Goal: Task Accomplishment & Management: Use online tool/utility

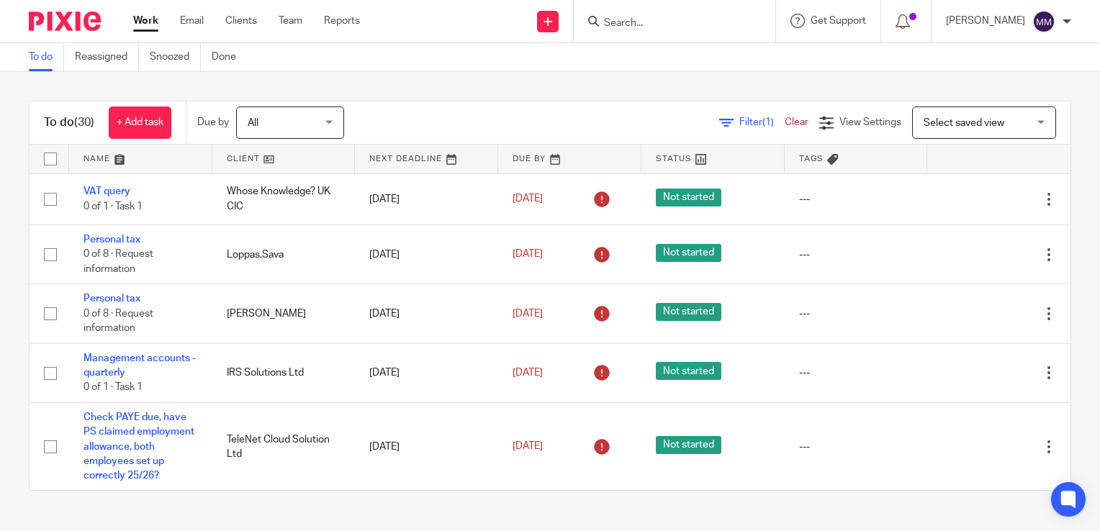
click at [178, 171] on link at bounding box center [140, 159] width 143 height 29
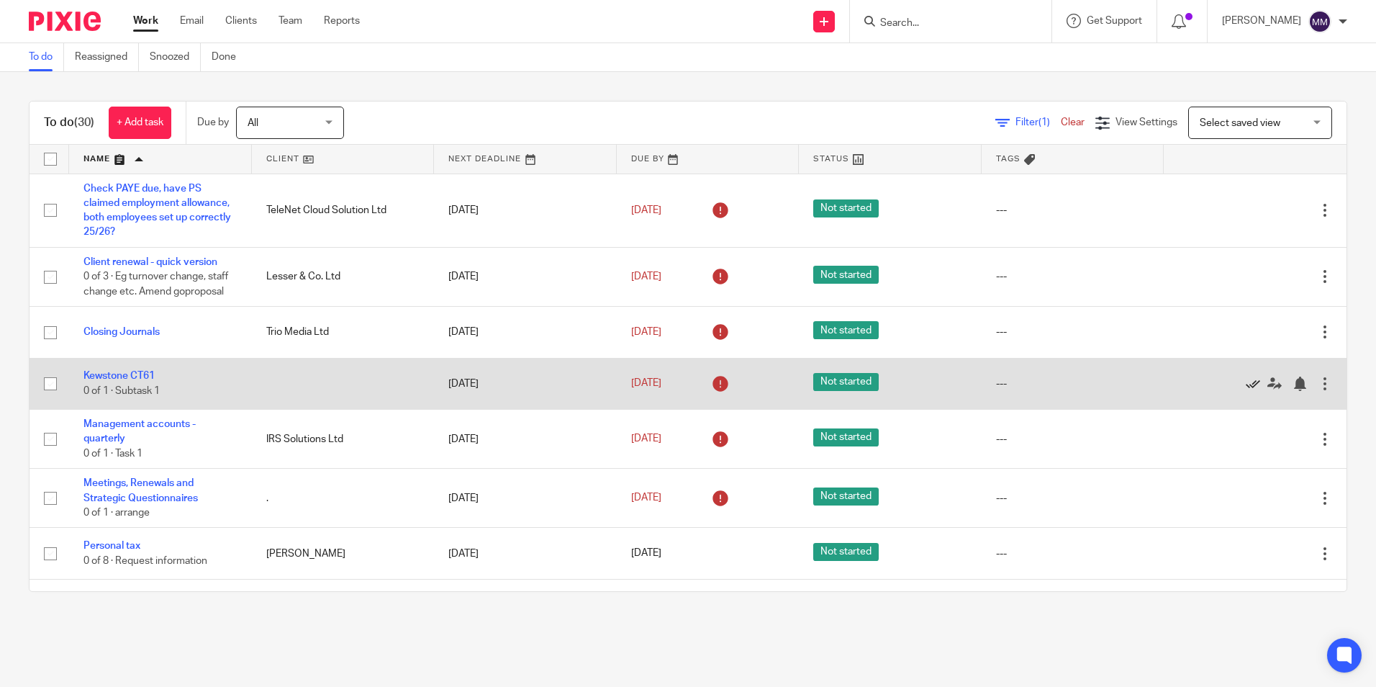
click at [1099, 386] on icon at bounding box center [1253, 384] width 14 height 14
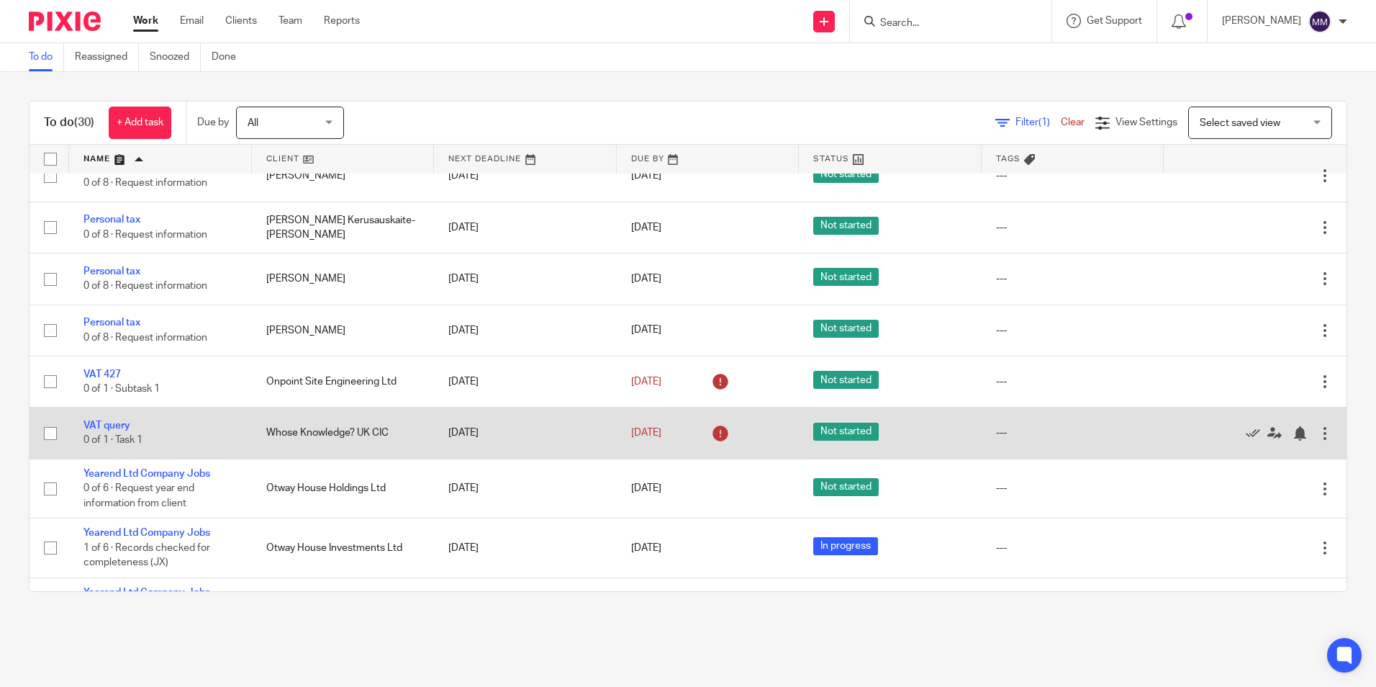
scroll to position [823, 0]
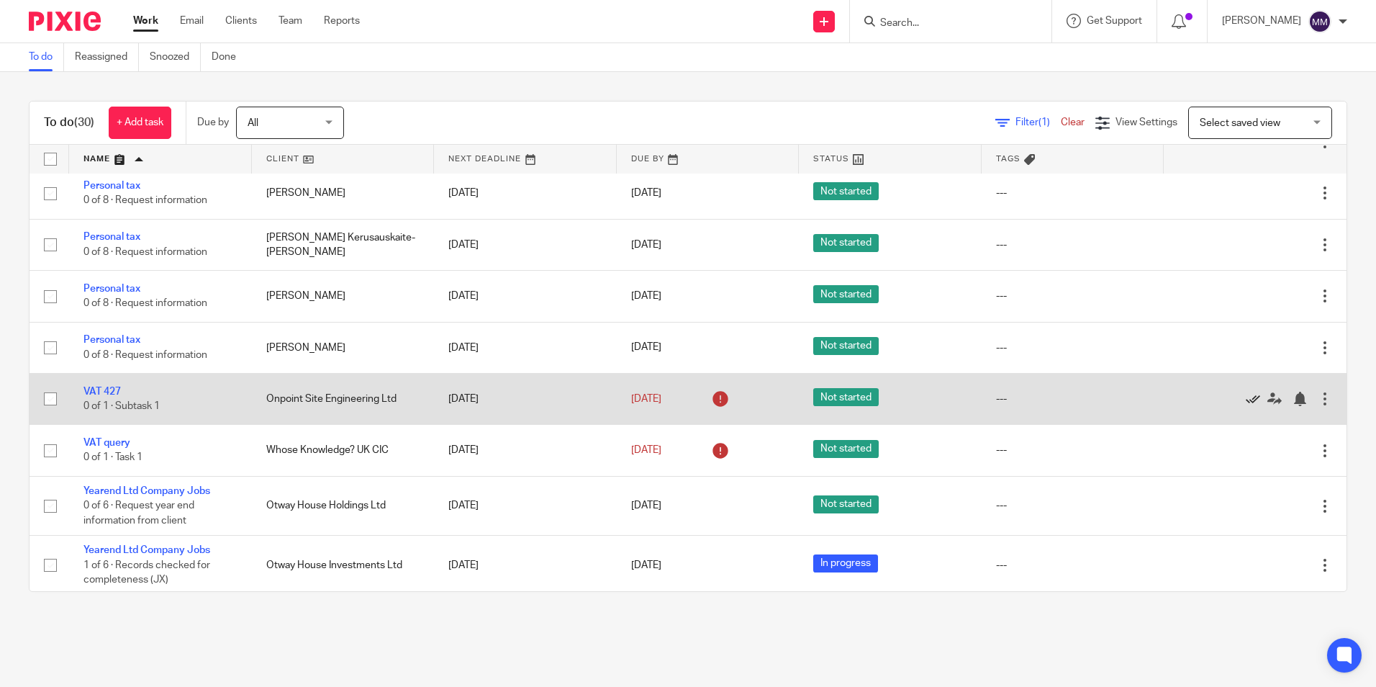
click at [1099, 398] on icon at bounding box center [1253, 399] width 14 height 14
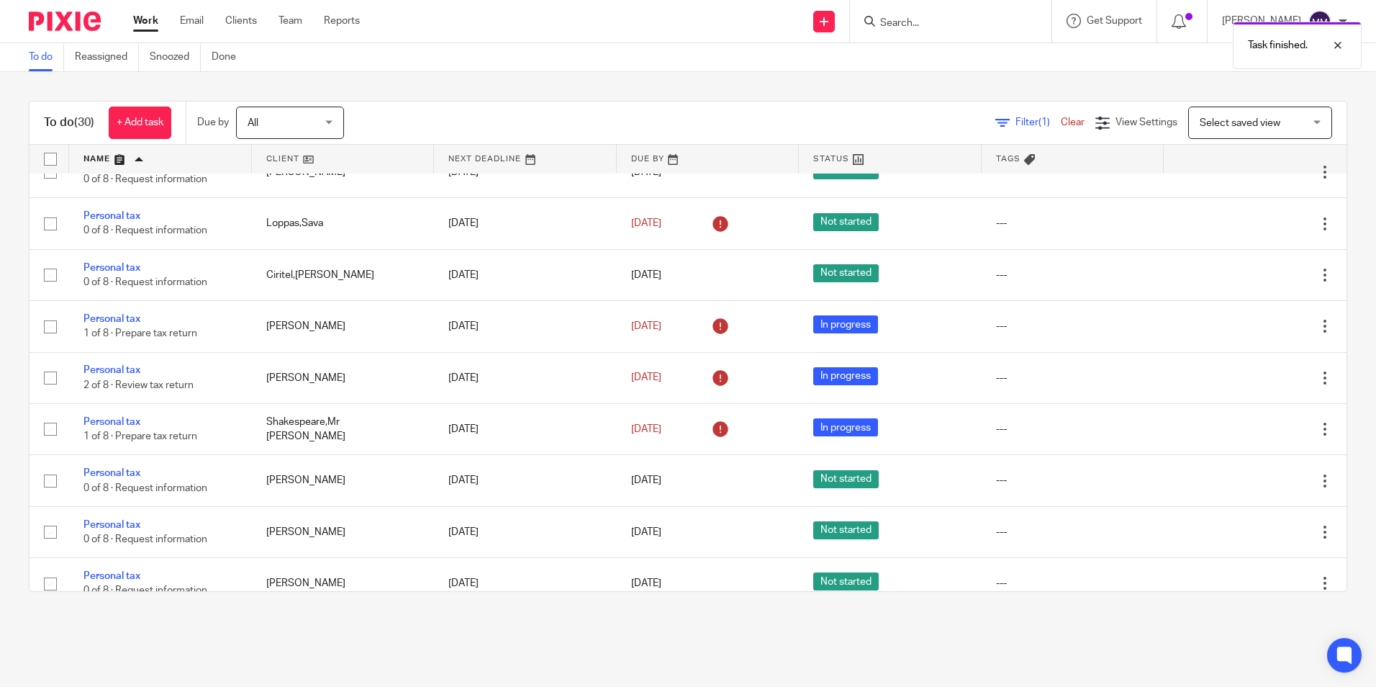
scroll to position [0, 0]
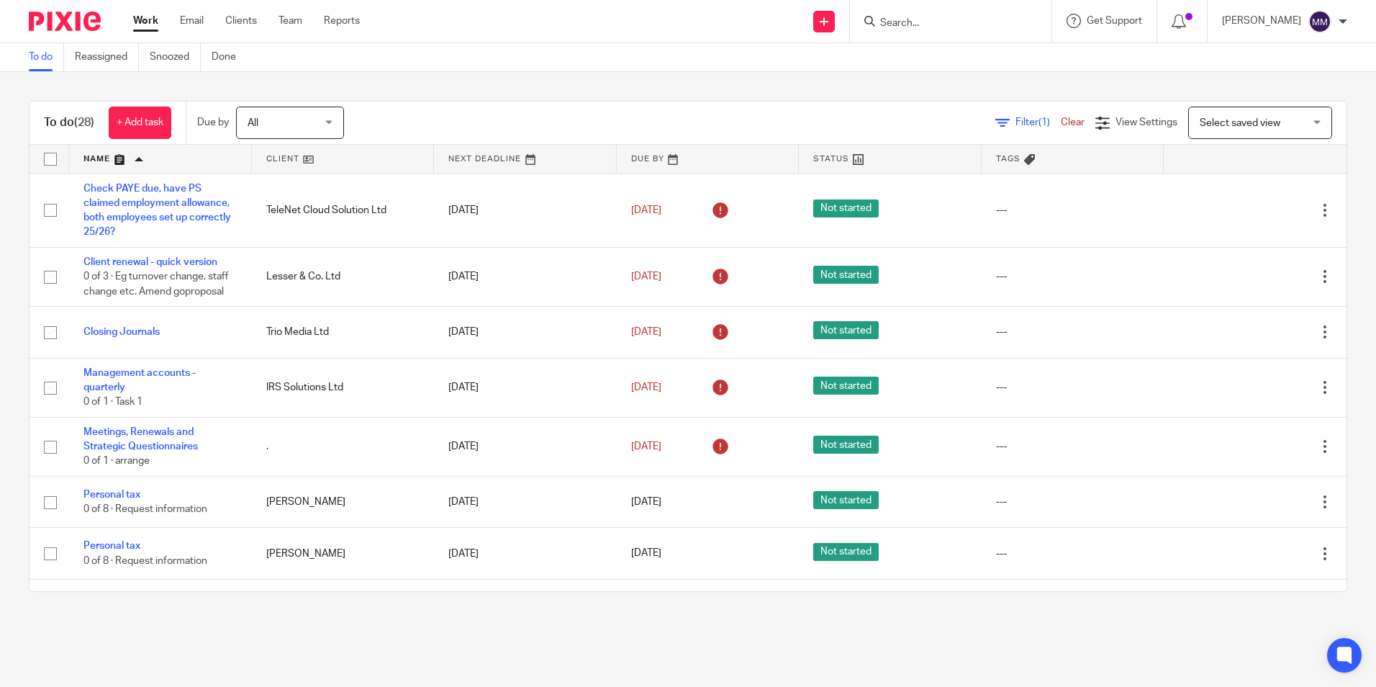
click at [199, 161] on link at bounding box center [160, 159] width 183 height 29
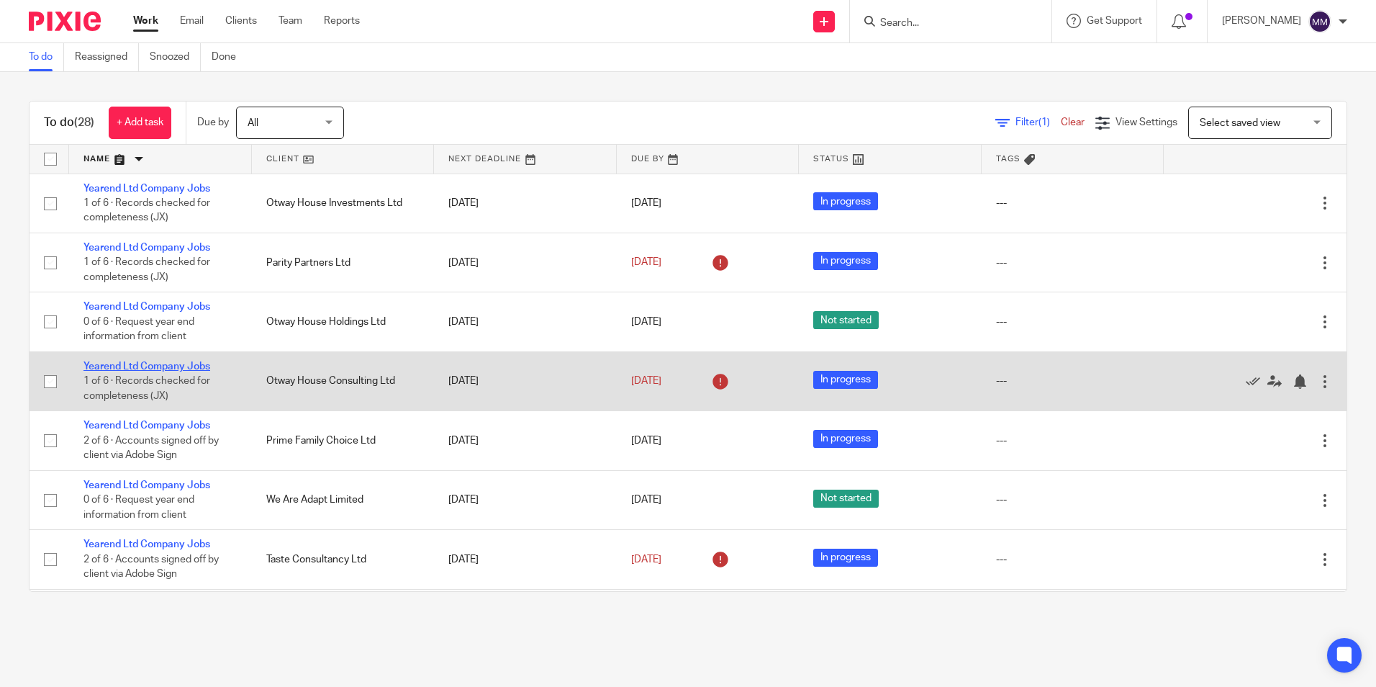
click at [161, 366] on link "Yearend Ltd Company Jobs" at bounding box center [147, 366] width 127 height 10
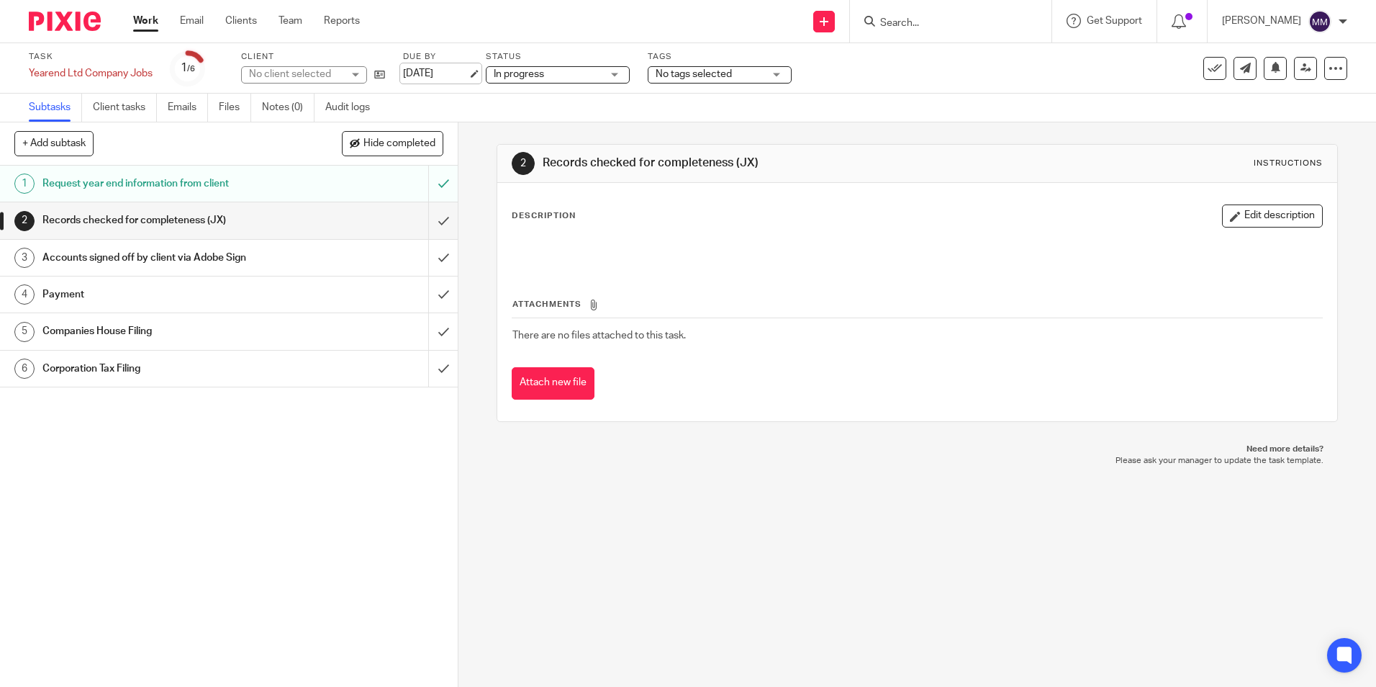
click at [446, 77] on link "[DATE]" at bounding box center [435, 73] width 65 height 15
click at [84, 19] on img at bounding box center [65, 21] width 72 height 19
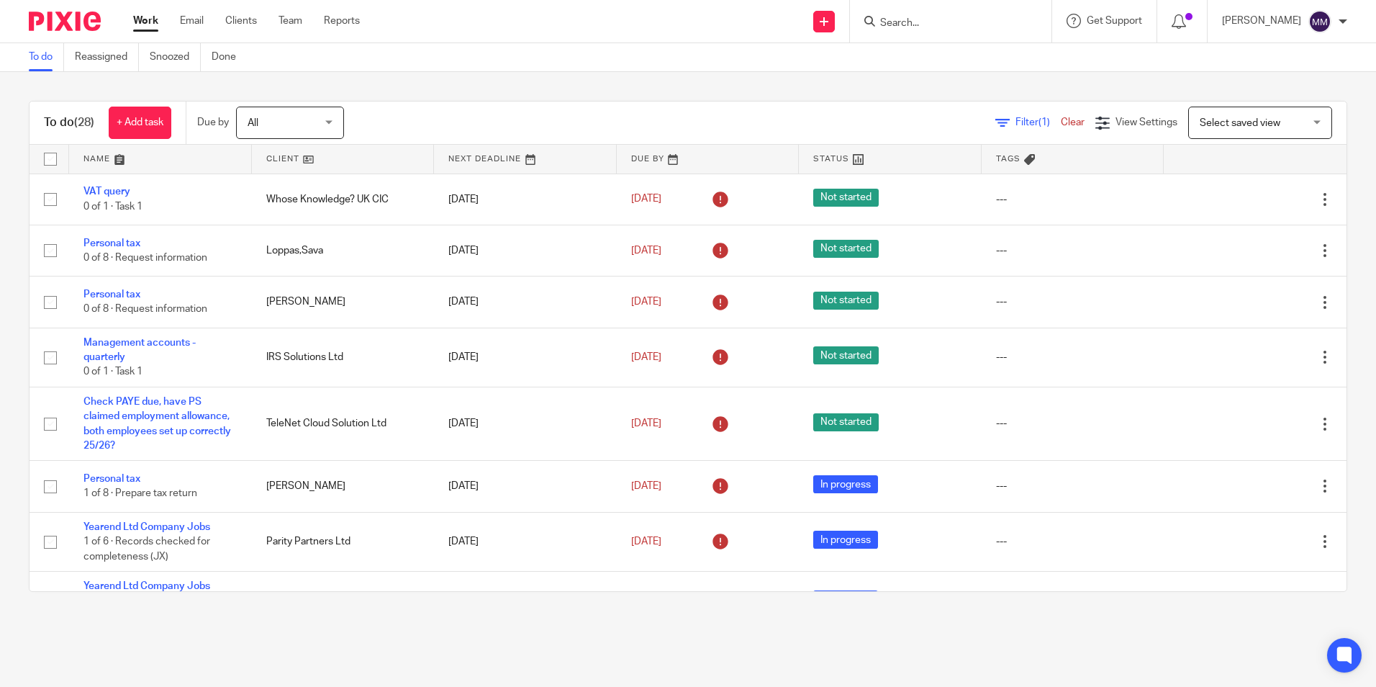
click at [631, 160] on link at bounding box center [708, 159] width 183 height 29
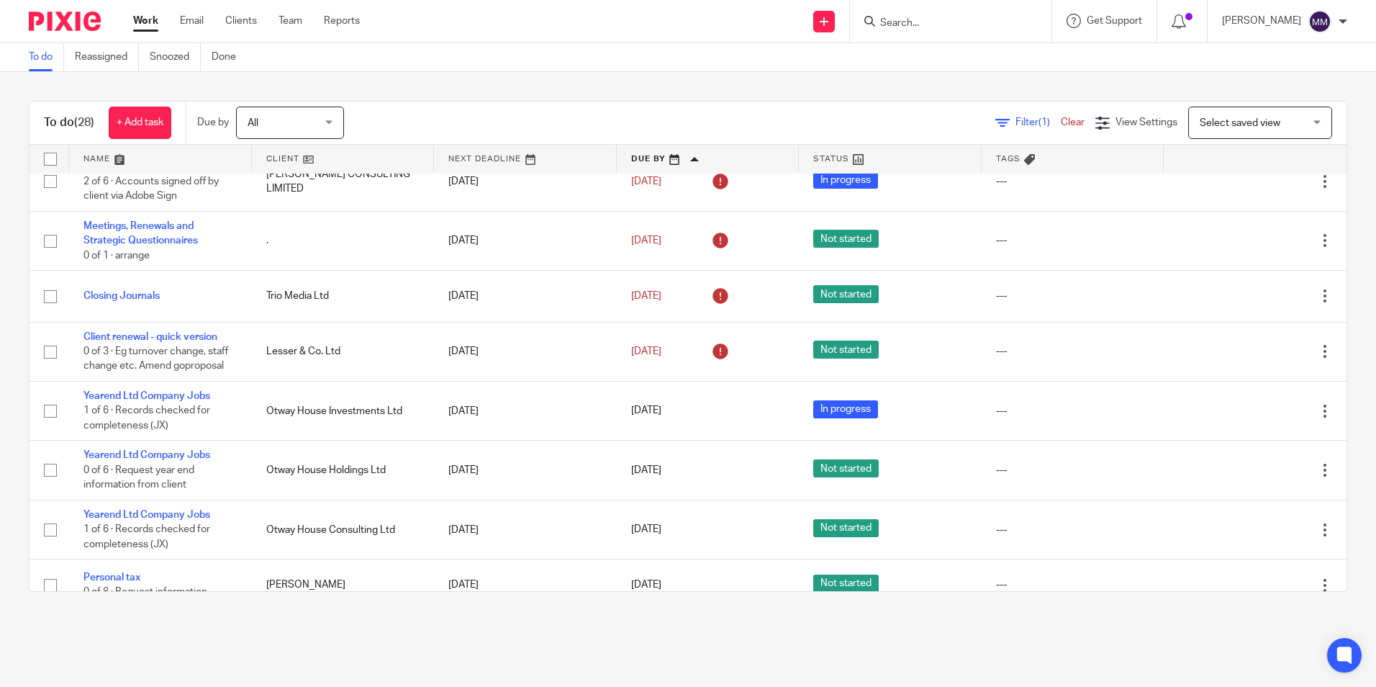
scroll to position [580, 0]
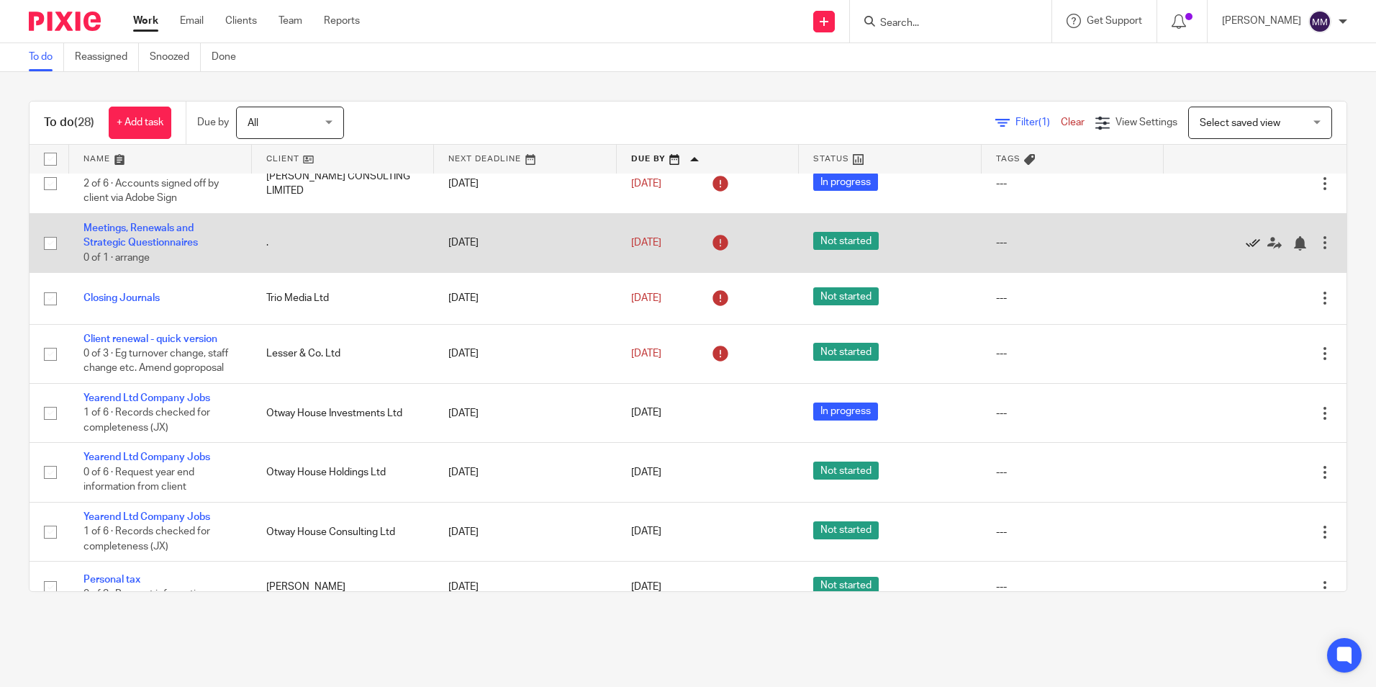
click at [1246, 243] on icon at bounding box center [1253, 243] width 14 height 14
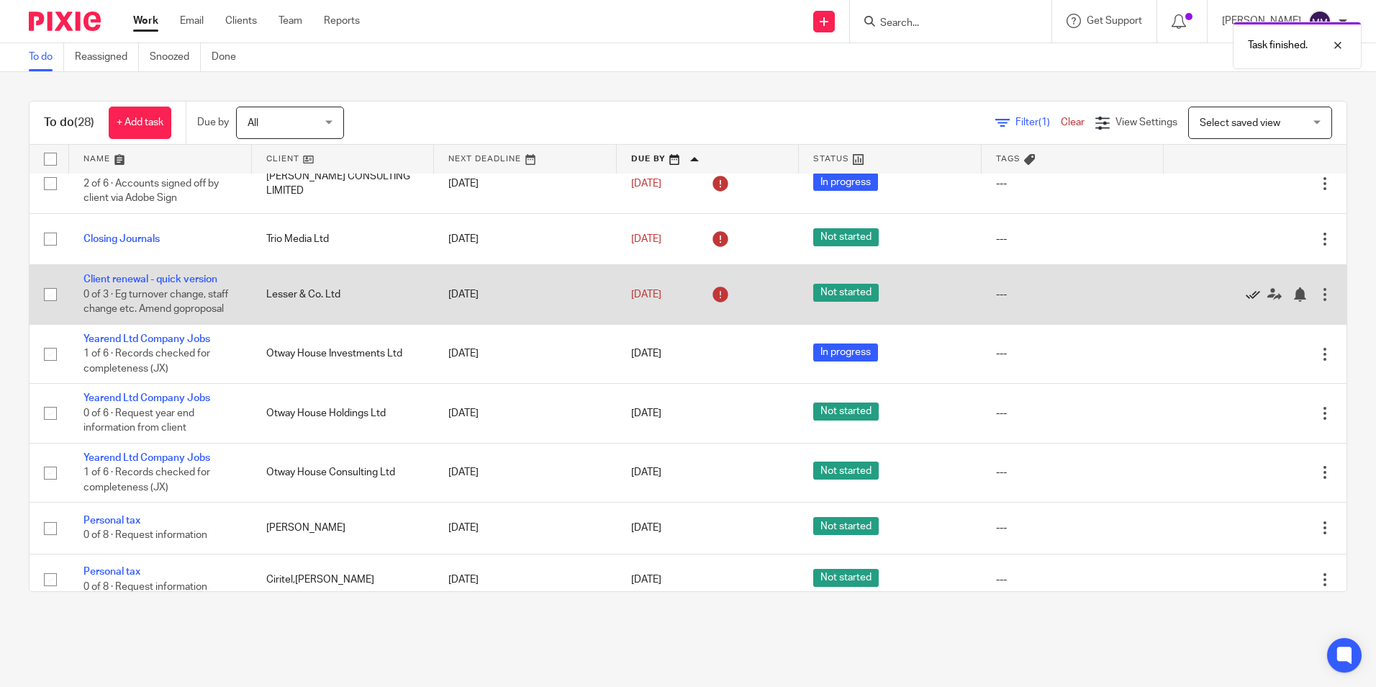
click at [1246, 295] on icon at bounding box center [1253, 294] width 14 height 14
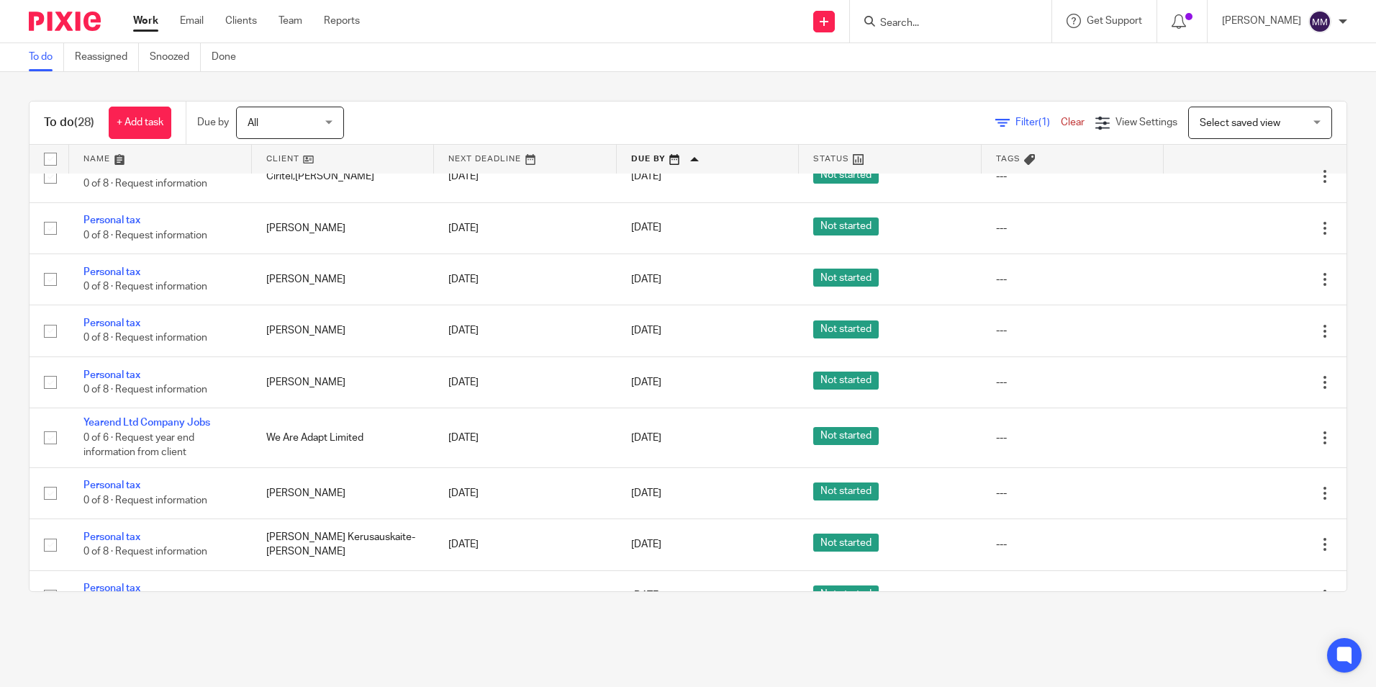
scroll to position [1012, 0]
